Goal: Information Seeking & Learning: Learn about a topic

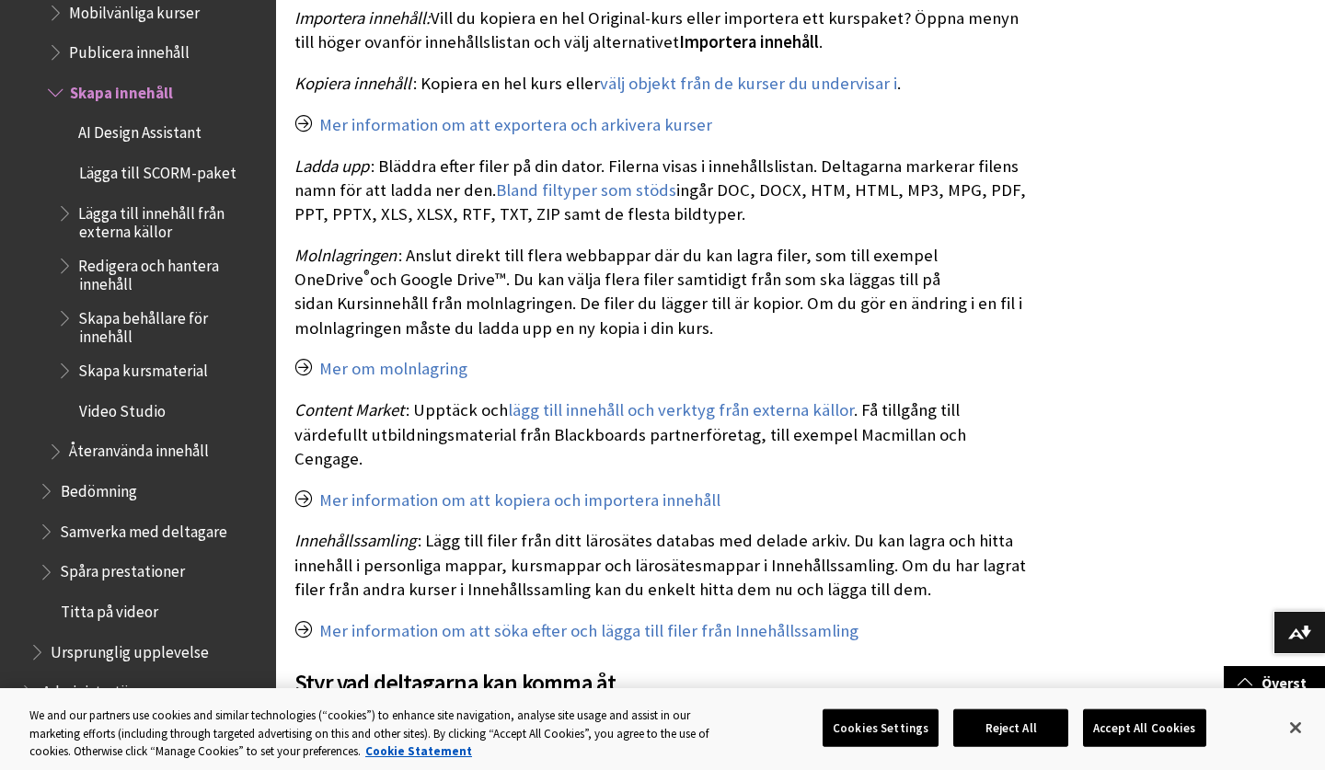
scroll to position [1535, 0]
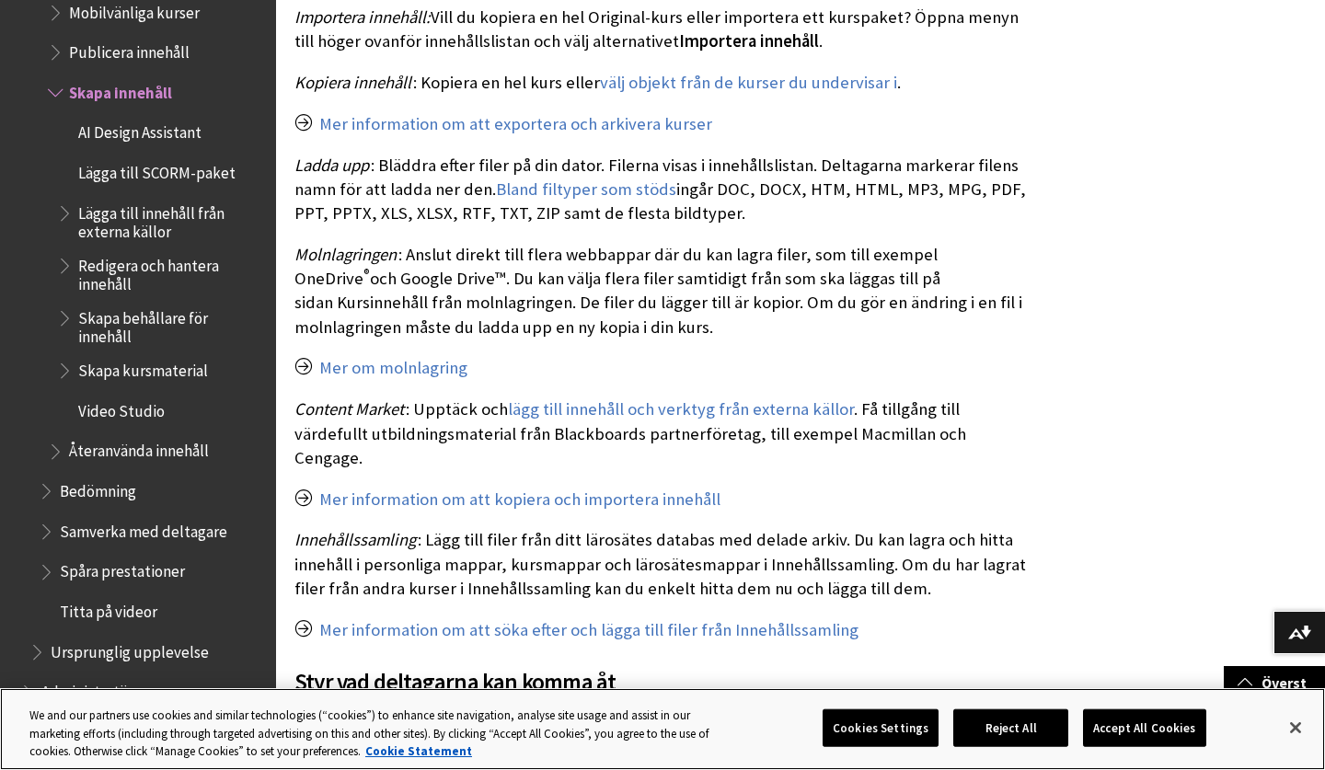
click at [1135, 735] on button "Accept All Cookies" at bounding box center [1144, 728] width 122 height 39
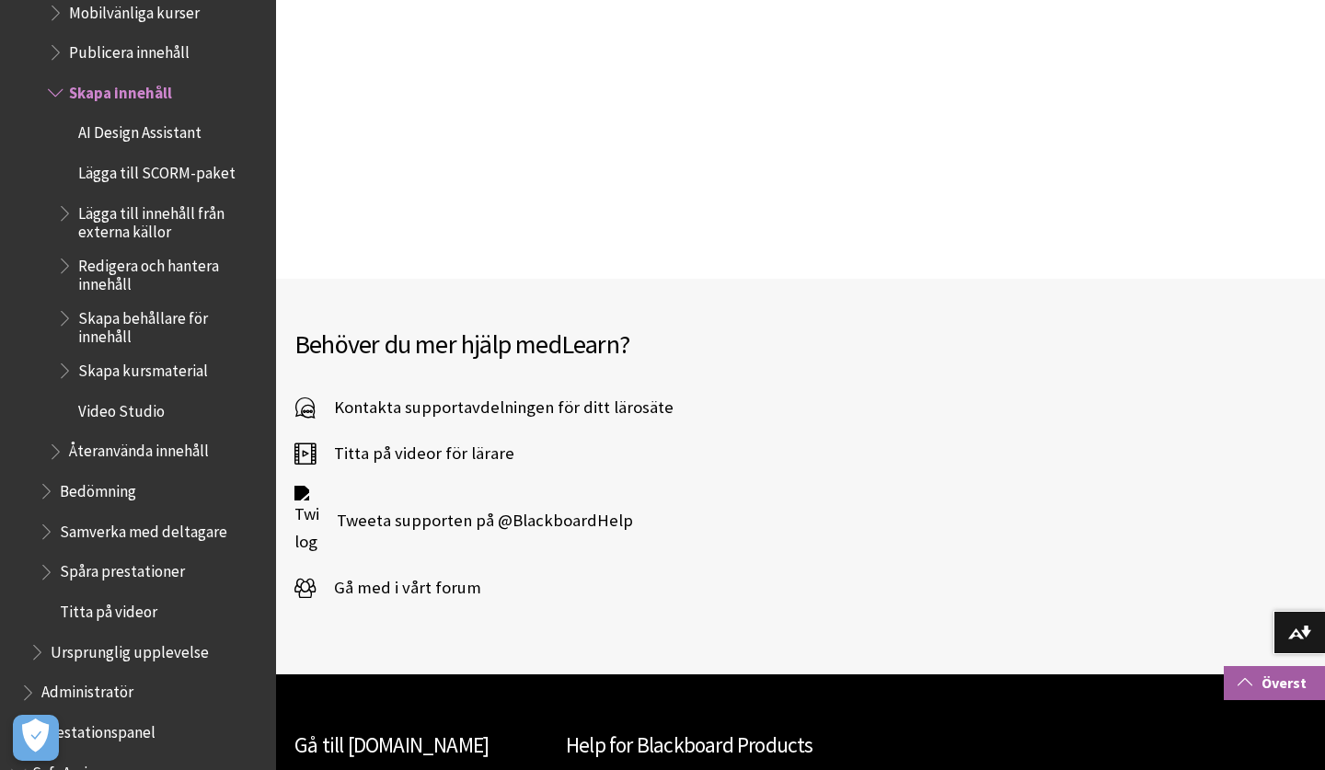
scroll to position [3948, 0]
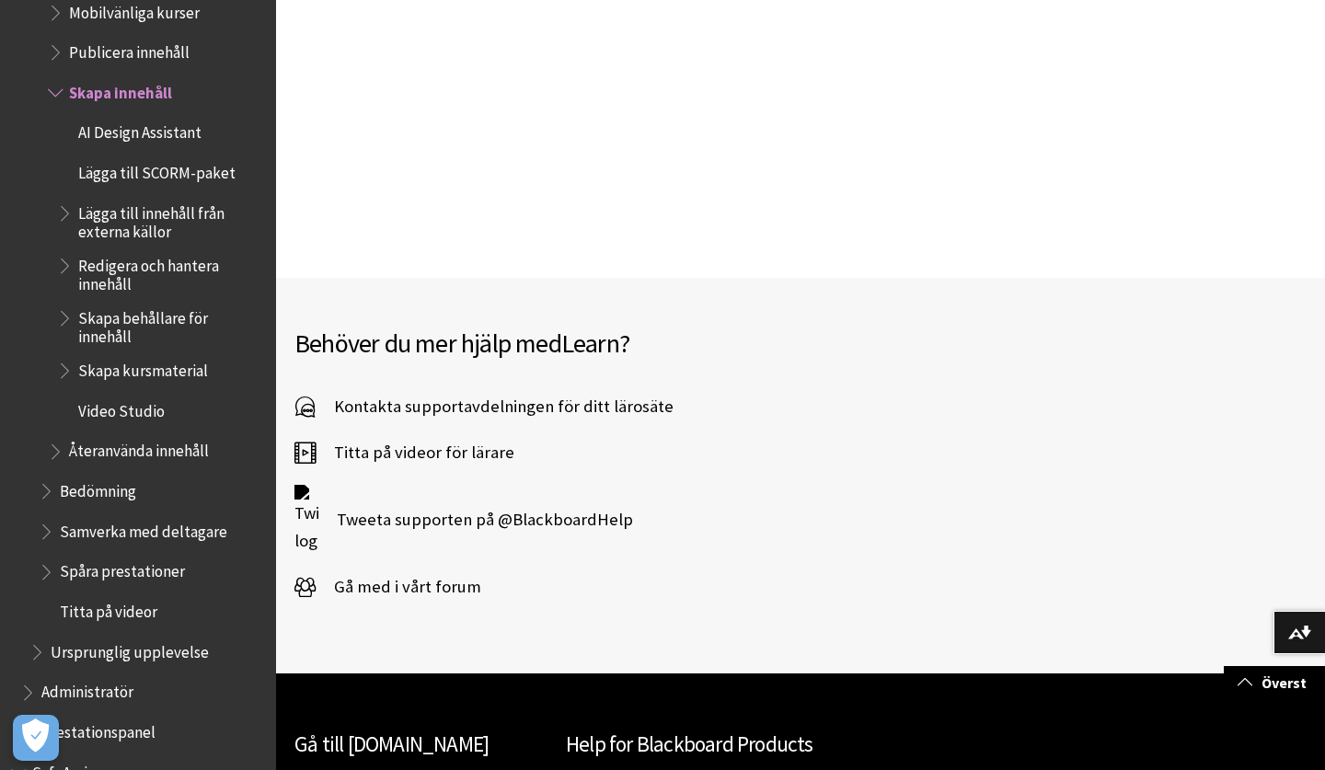
click at [437, 439] on span "Titta på videor för lärare" at bounding box center [415, 453] width 199 height 28
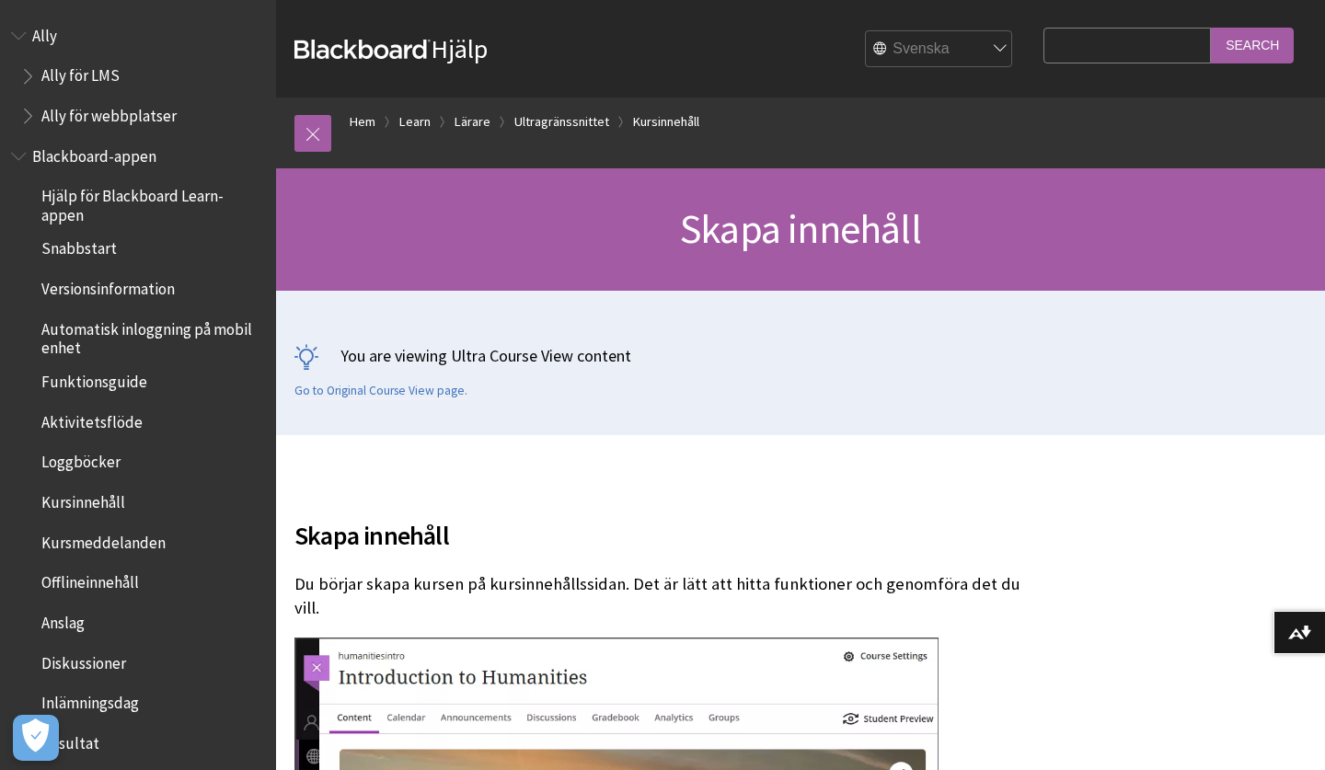
scroll to position [0, 0]
click at [650, 125] on link "Kursinnehåll" at bounding box center [666, 121] width 66 height 23
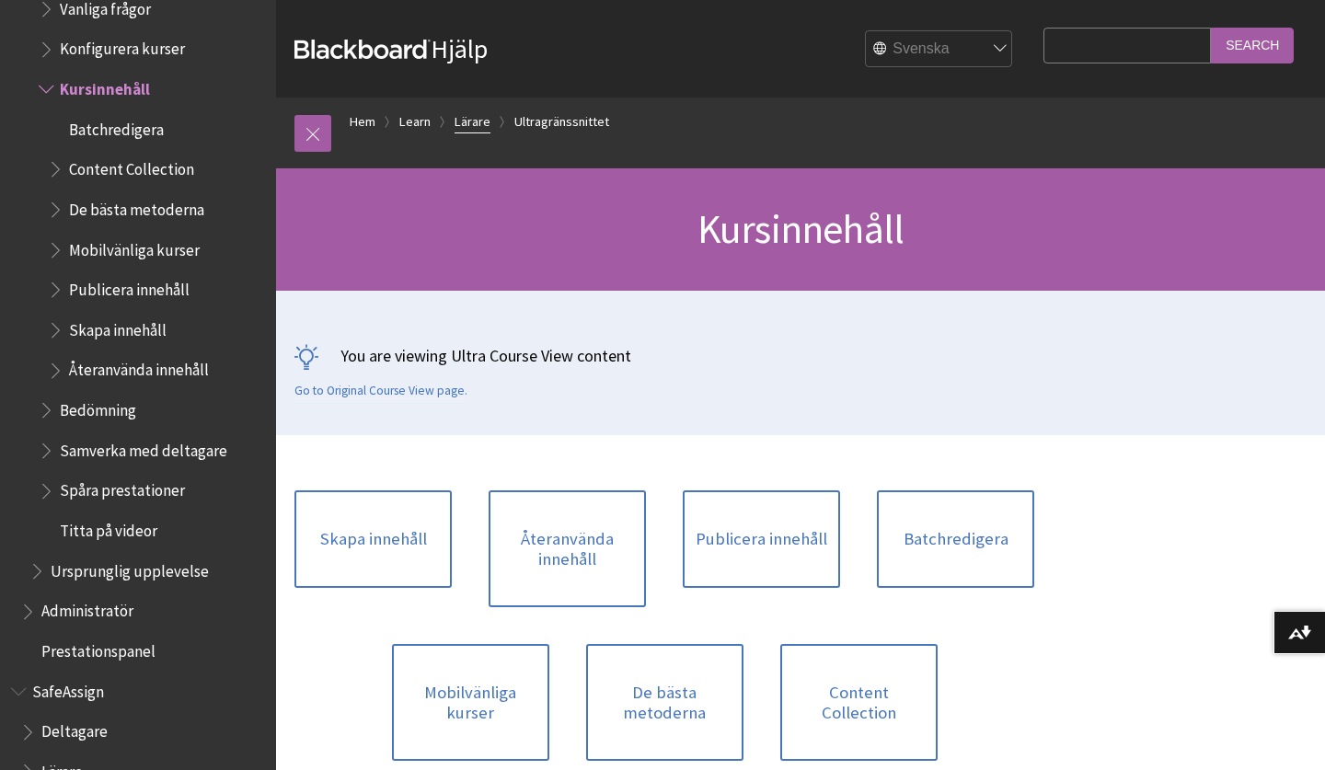
click at [460, 121] on link "Lärare" at bounding box center [473, 121] width 36 height 23
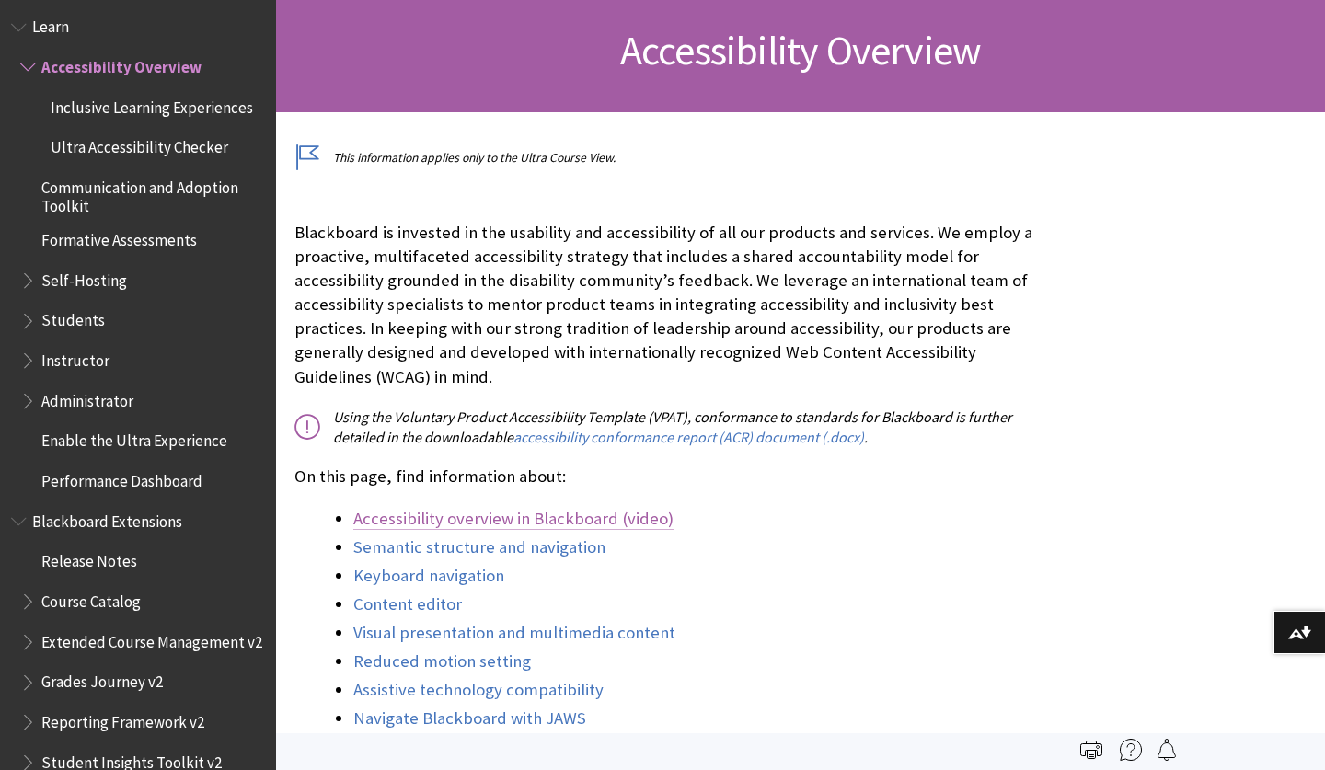
scroll to position [272, 0]
click at [467, 518] on link "Accessibility overview in Blackboard (video)" at bounding box center [513, 519] width 320 height 22
click at [447, 555] on li "Semantic structure and navigation" at bounding box center [693, 548] width 681 height 26
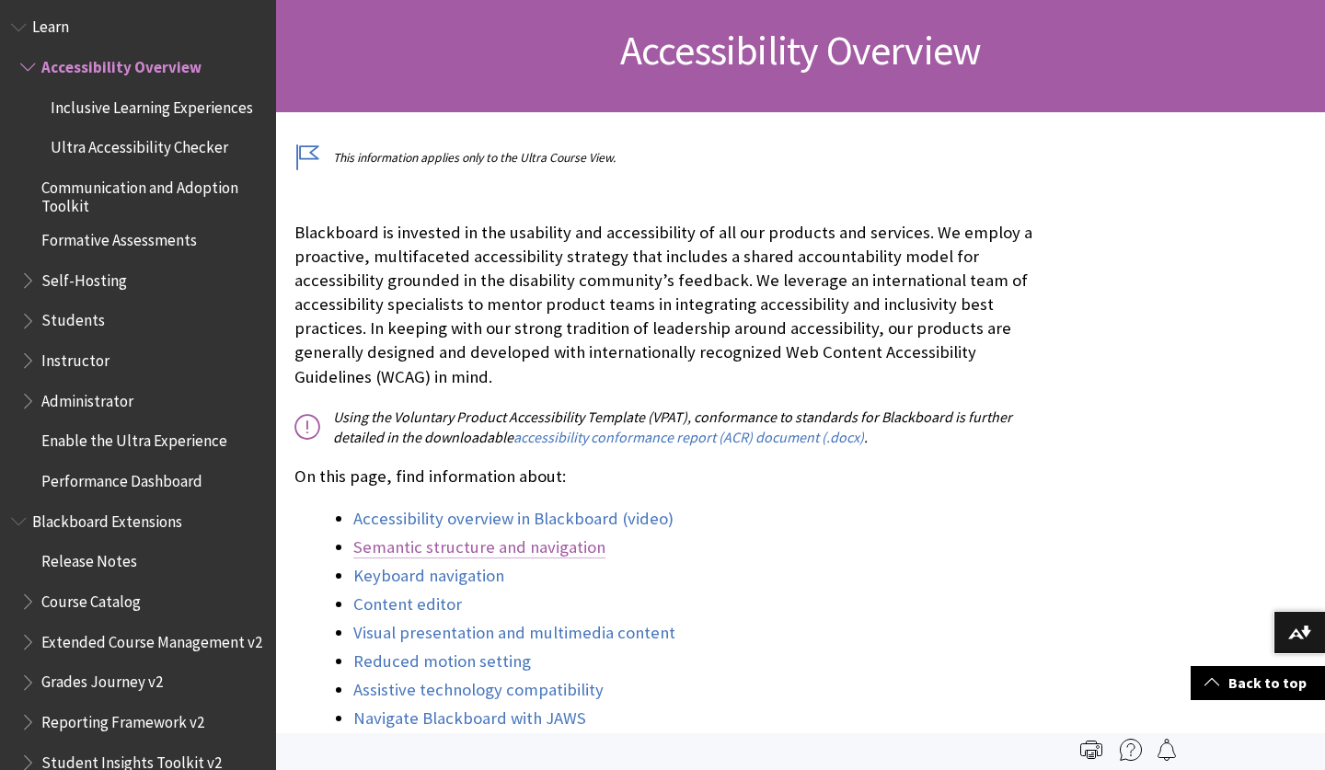
click at [454, 544] on link "Semantic structure and navigation" at bounding box center [479, 547] width 252 height 22
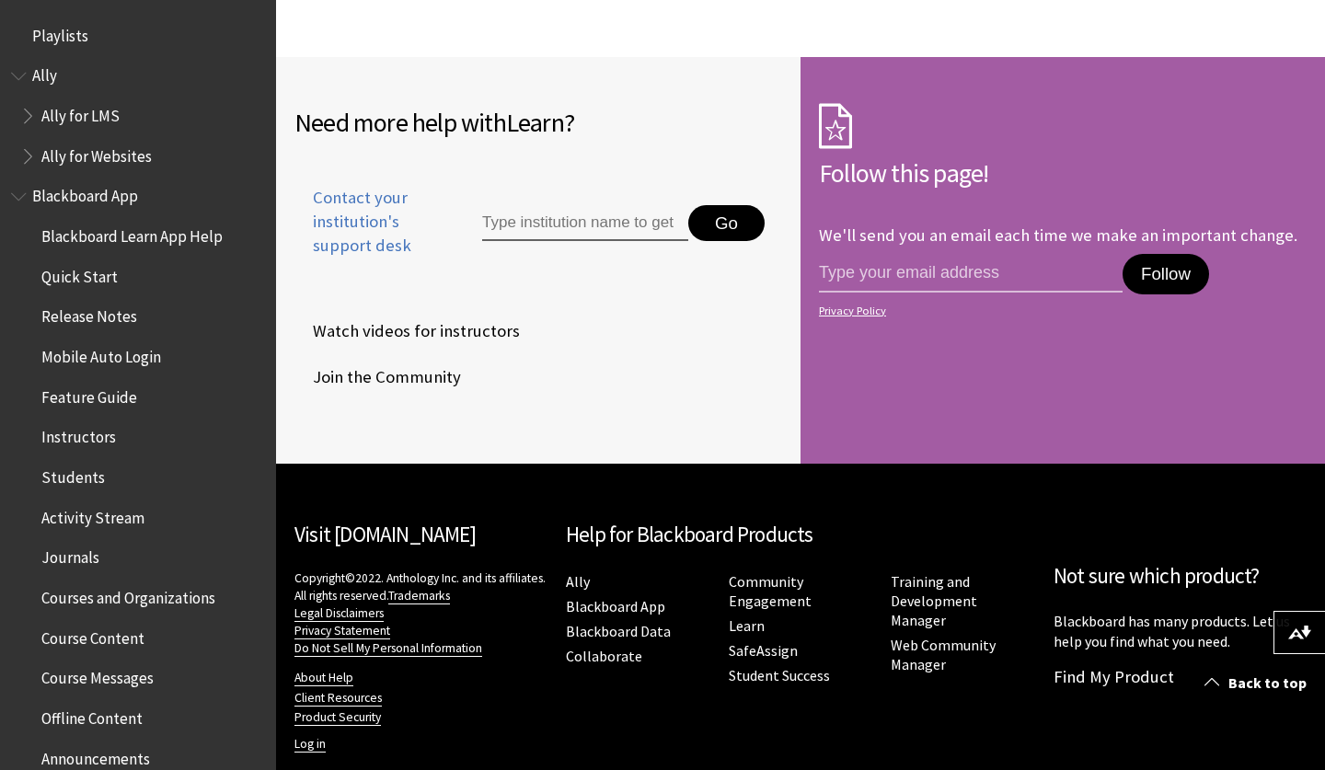
scroll to position [272, 0]
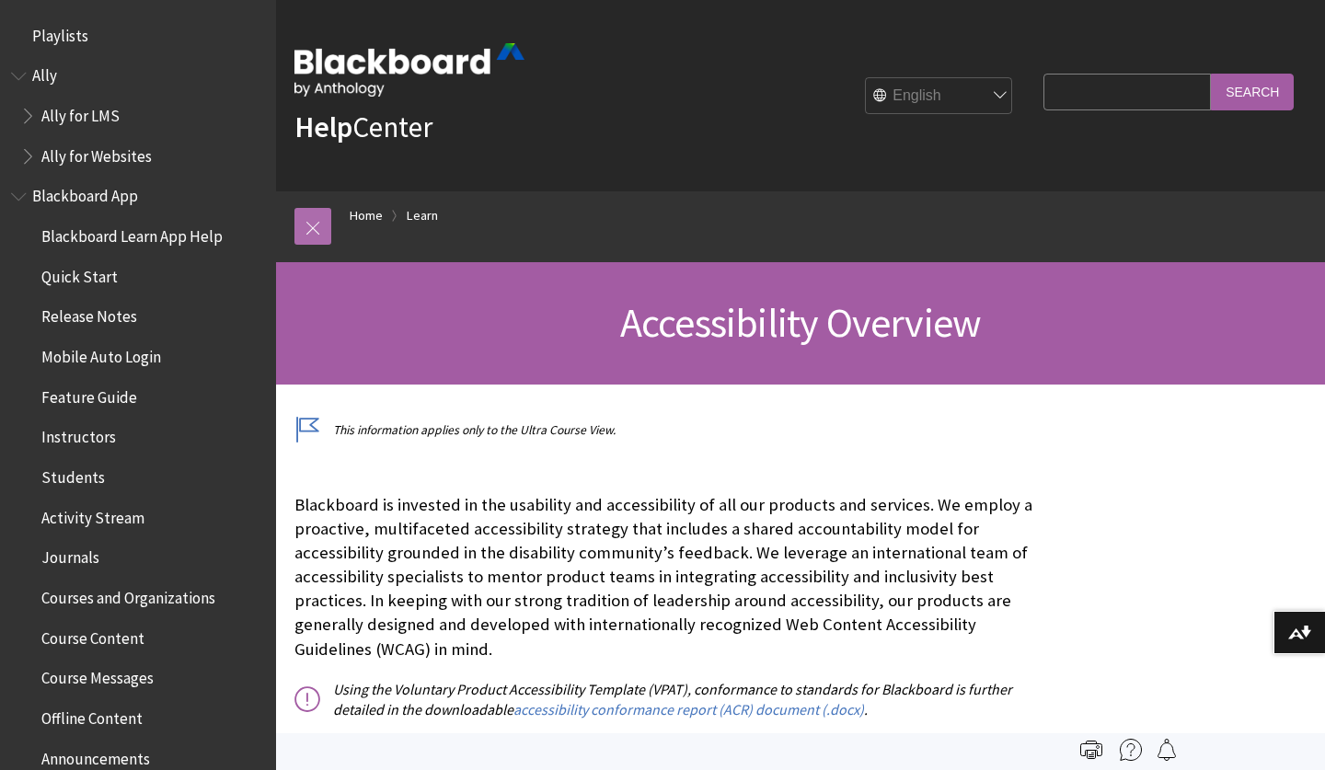
click at [322, 235] on link at bounding box center [312, 226] width 37 height 37
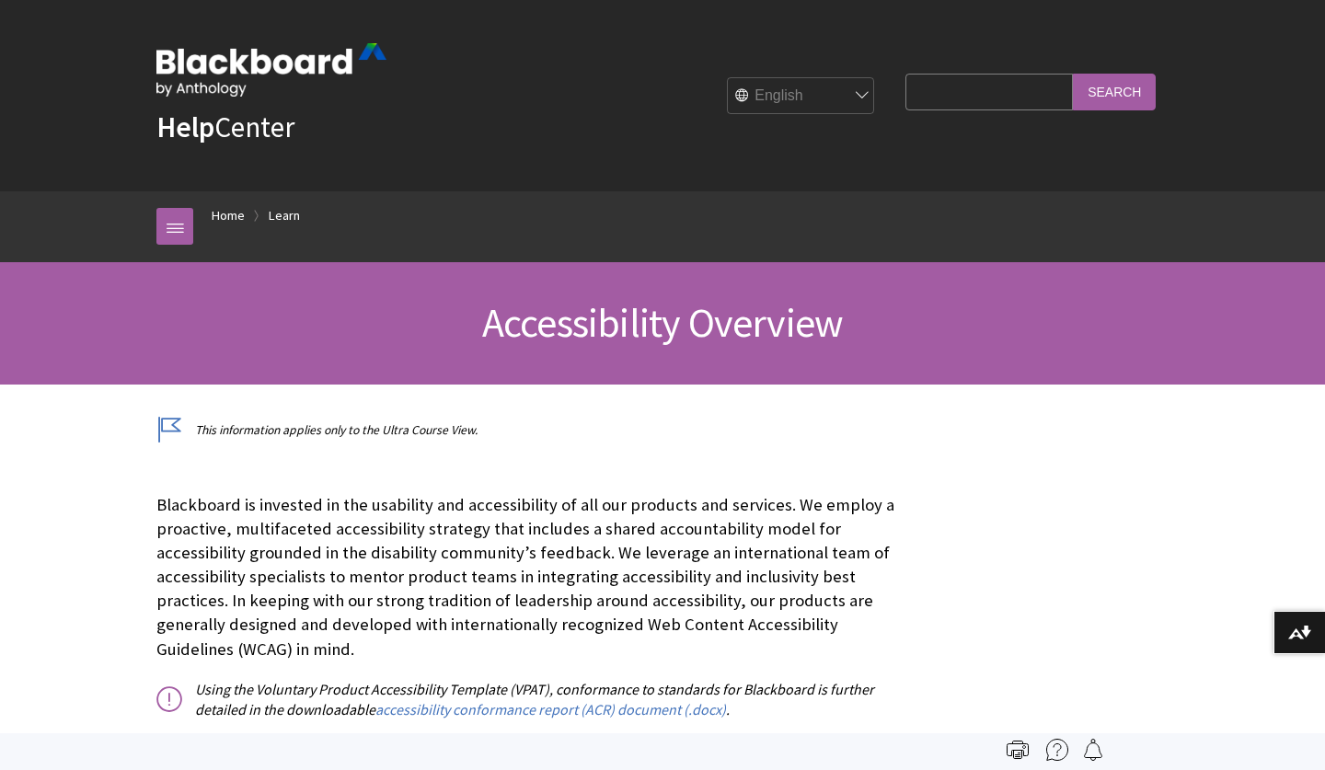
click at [267, 65] on img at bounding box center [271, 69] width 230 height 53
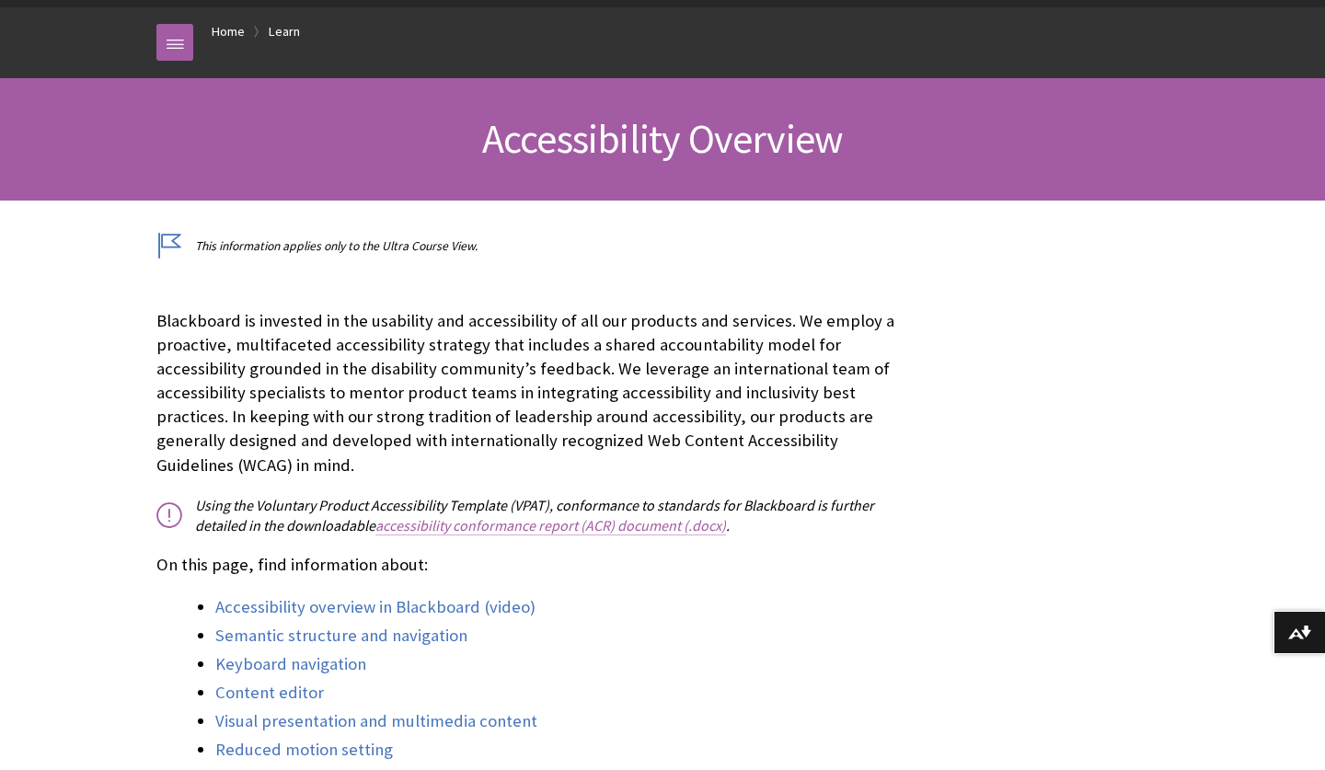
scroll to position [197, 0]
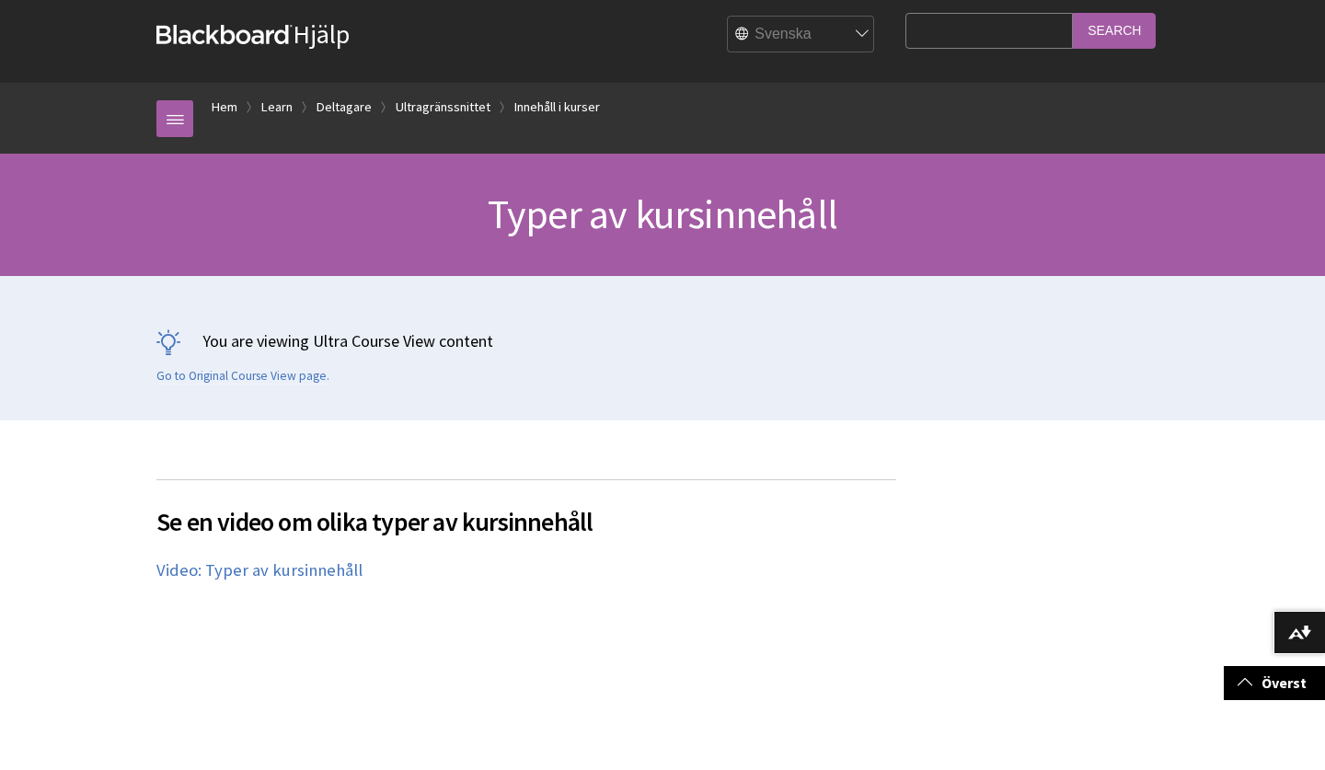
scroll to position [2369, 0]
